Goal: Navigation & Orientation: Find specific page/section

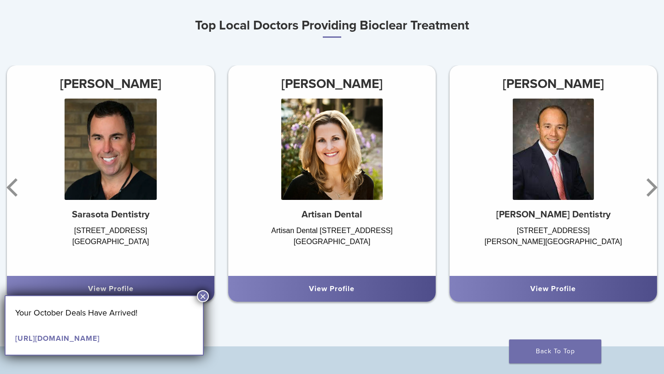
scroll to position [541, 0]
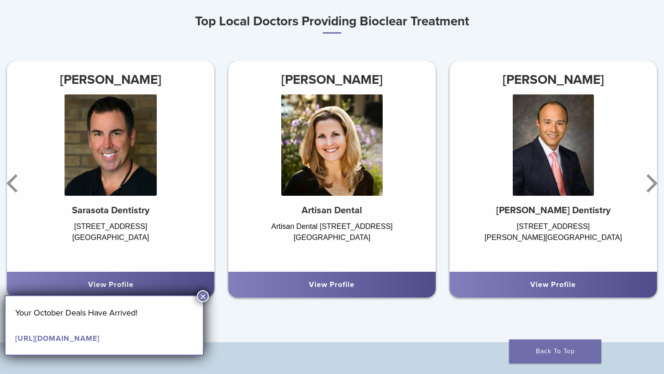
click at [203, 296] on button "×" at bounding box center [203, 296] width 12 height 12
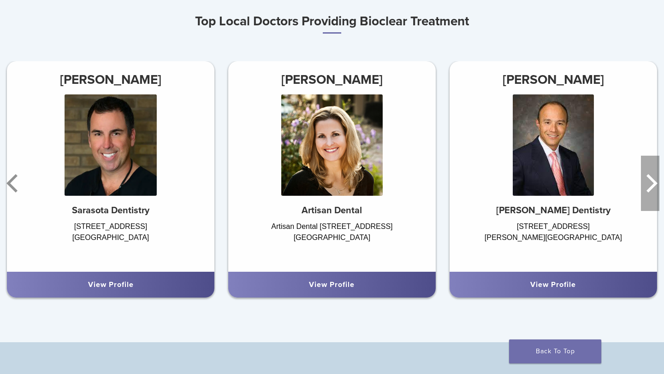
click at [648, 183] on icon "Next" at bounding box center [649, 183] width 18 height 55
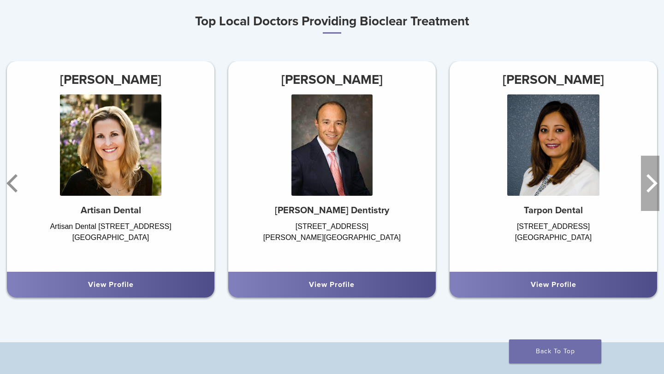
click at [648, 183] on icon "Next" at bounding box center [649, 183] width 18 height 55
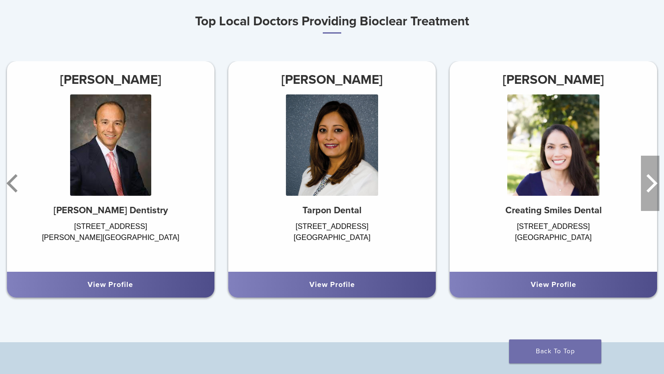
click at [648, 183] on icon "Next" at bounding box center [649, 183] width 18 height 55
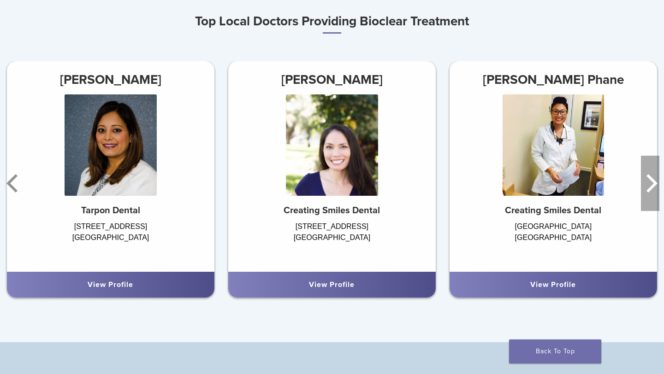
click at [648, 183] on icon "Next" at bounding box center [649, 183] width 18 height 55
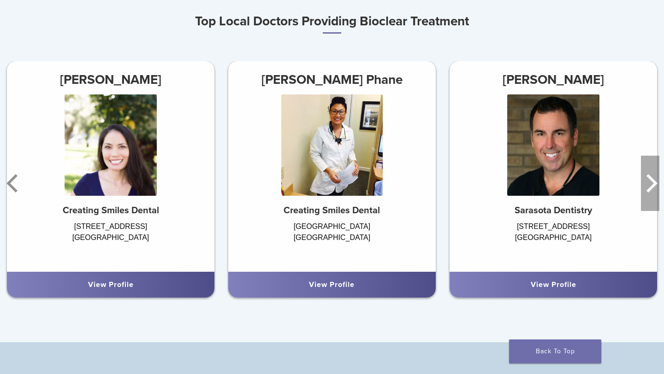
click at [646, 180] on icon "Next" at bounding box center [649, 183] width 18 height 55
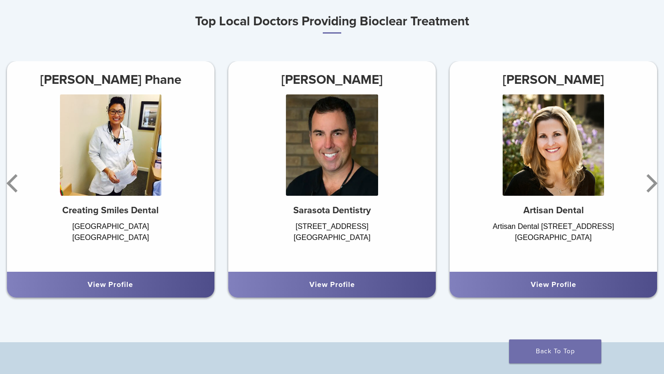
click at [562, 282] on link "View Profile" at bounding box center [553, 284] width 46 height 9
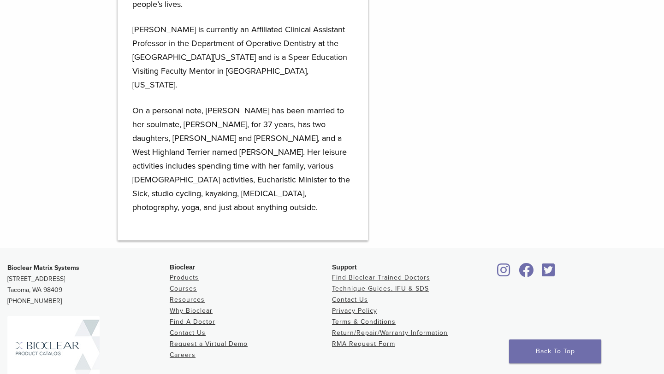
scroll to position [1042, 0]
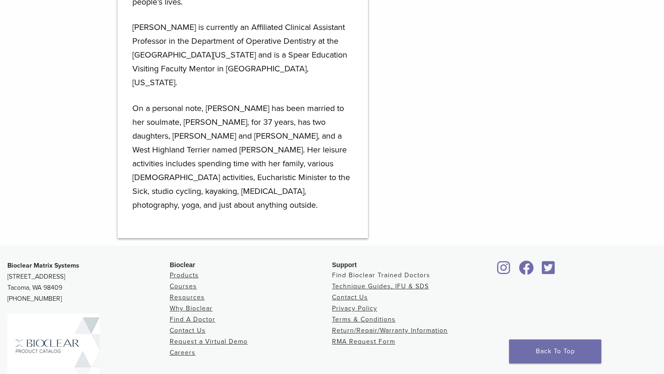
click at [368, 271] on link "Find Bioclear Trained Doctors" at bounding box center [381, 275] width 98 height 8
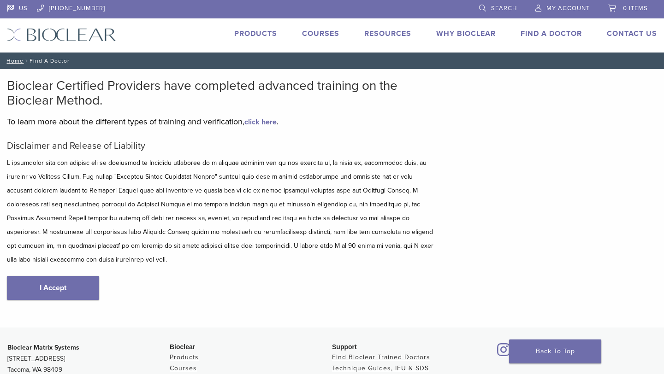
click at [540, 32] on link "Find A Doctor" at bounding box center [550, 33] width 61 height 9
